Goal: Task Accomplishment & Management: Manage account settings

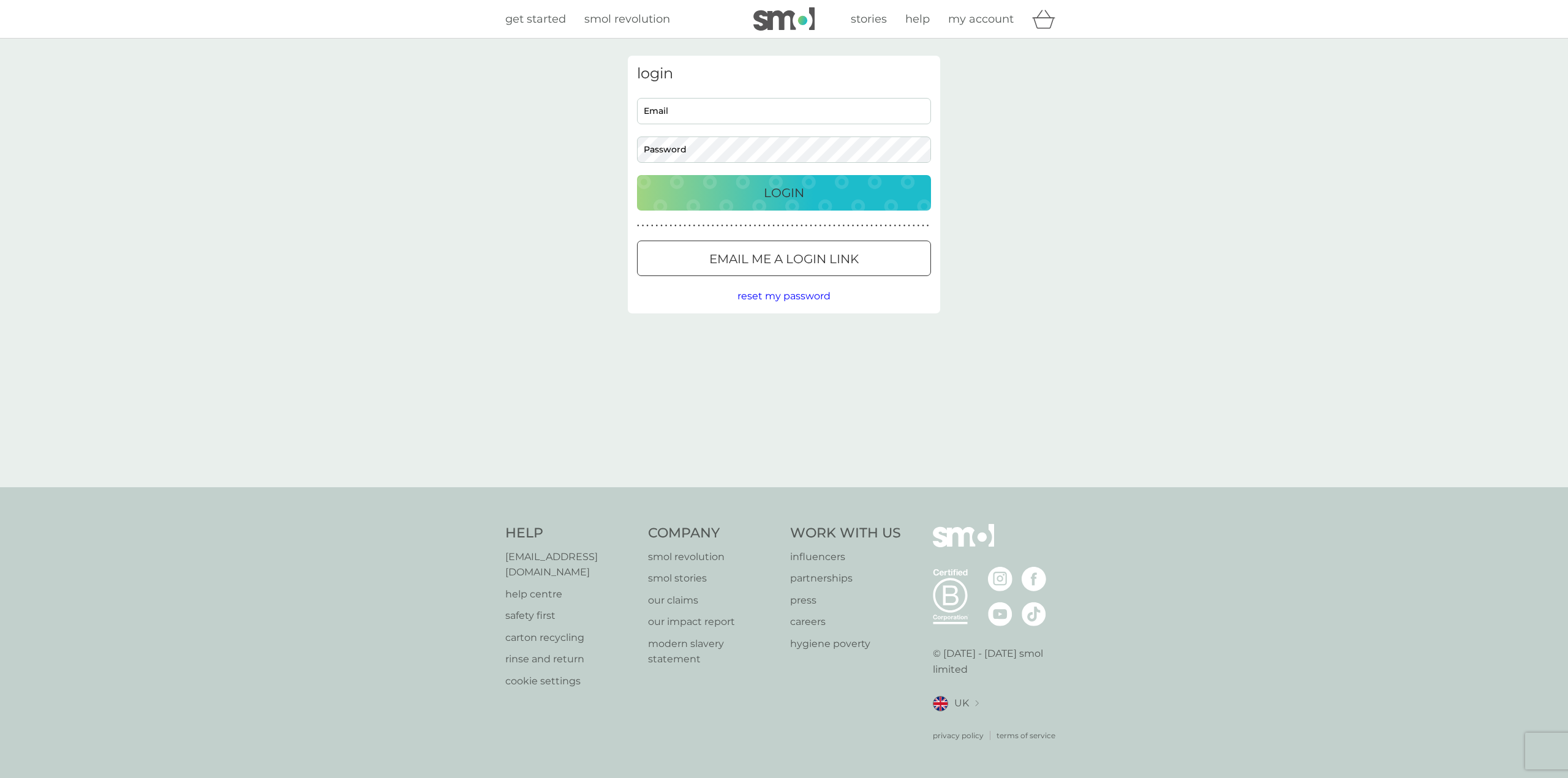
type input "matthewjpmail@gmail.com"
click at [741, 200] on div "Login" at bounding box center [784, 193] width 270 height 20
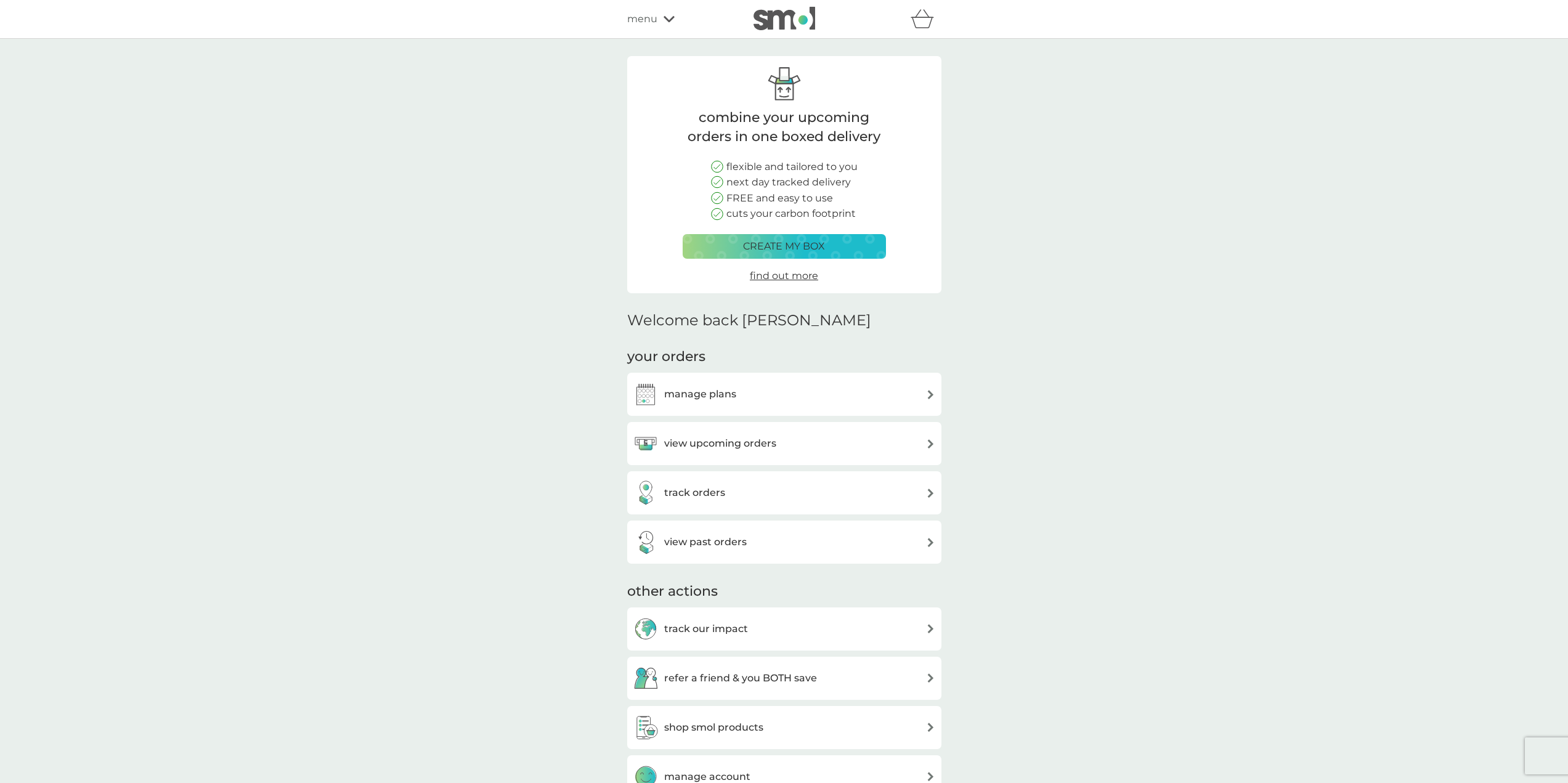
click at [698, 537] on h3 "view past orders" at bounding box center [705, 542] width 82 height 16
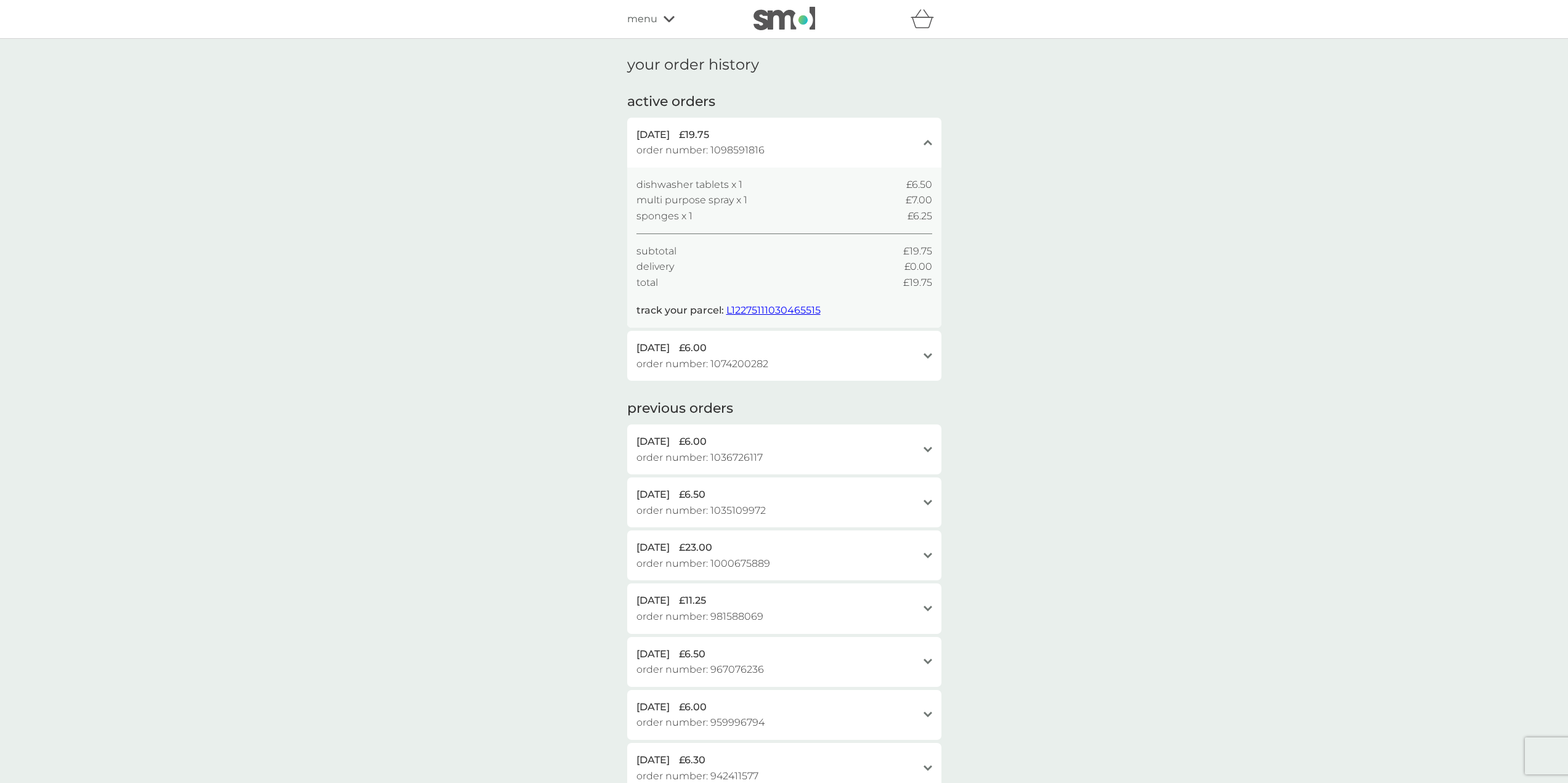
click at [746, 306] on span "L12275111030465515" at bounding box center [774, 311] width 94 height 12
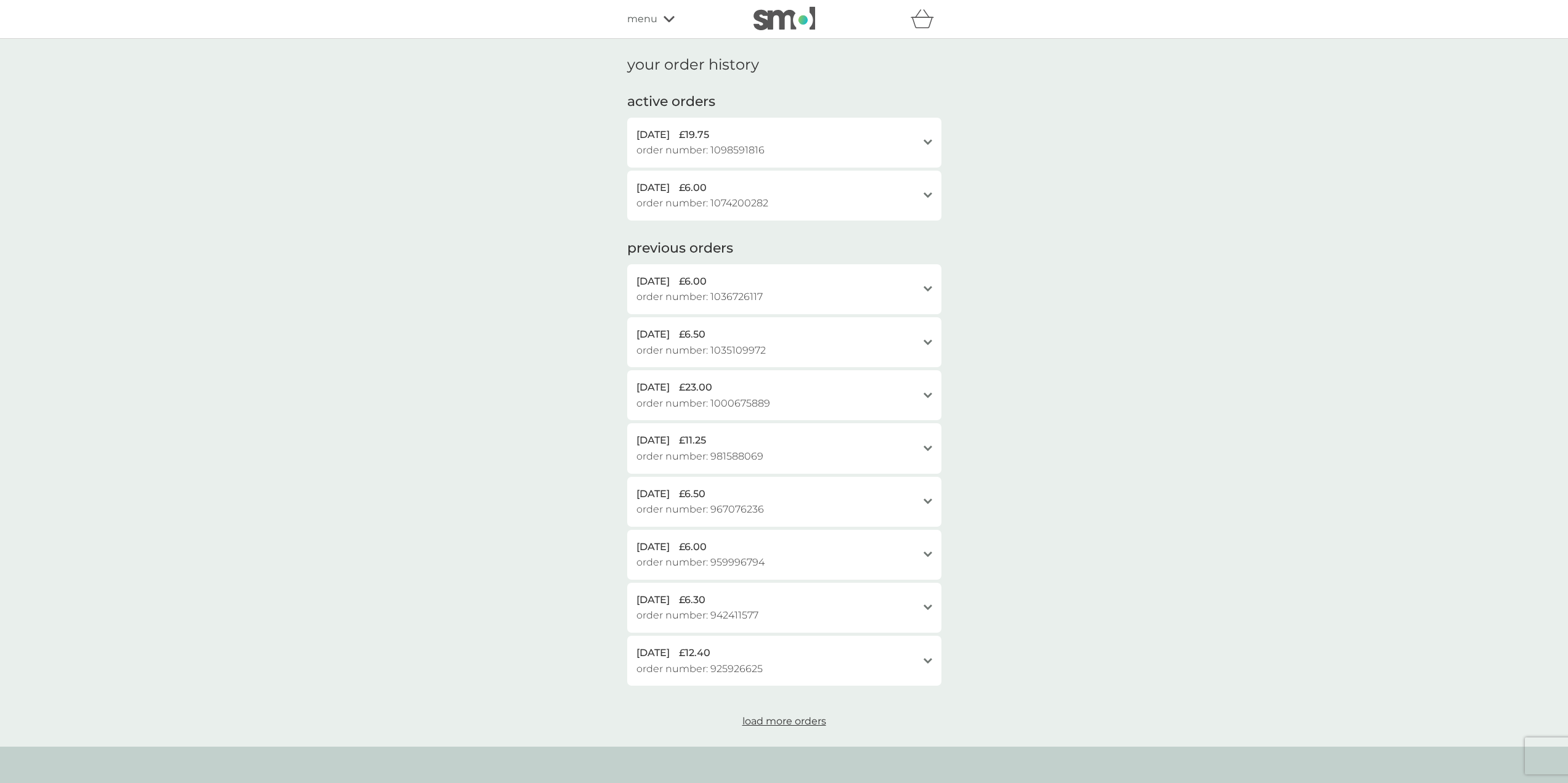
click at [742, 151] on span "order number: 1098591816" at bounding box center [700, 150] width 128 height 16
